Goal: Task Accomplishment & Management: Use online tool/utility

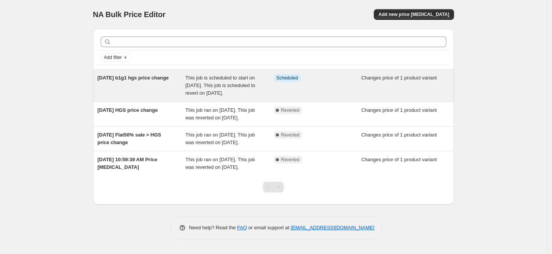
click at [153, 80] on span "5th oct b1g1 hgs price change" at bounding box center [133, 78] width 71 height 6
